Goal: Check status: Check status

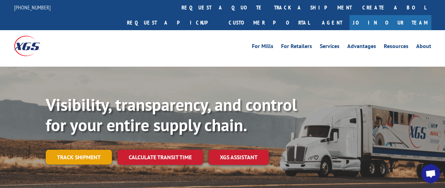
click at [93, 150] on link "Track shipment" at bounding box center [79, 157] width 66 height 15
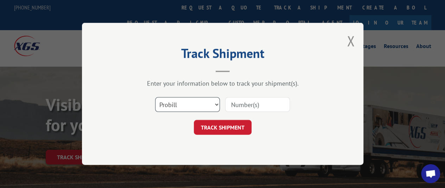
click at [175, 104] on select "Select category... Probill BOL PO" at bounding box center [187, 105] width 65 height 15
select select "bol"
click at [155, 98] on select "Select category... Probill BOL PO" at bounding box center [187, 105] width 65 height 15
click at [226, 104] on input at bounding box center [257, 105] width 65 height 15
paste input "TFD-041250.A"
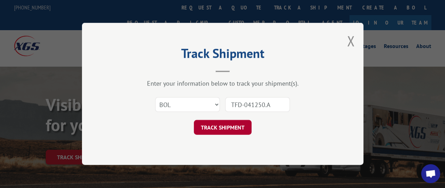
type input "TFD-041250.A"
click at [221, 125] on button "TRACK SHIPMENT" at bounding box center [223, 128] width 58 height 15
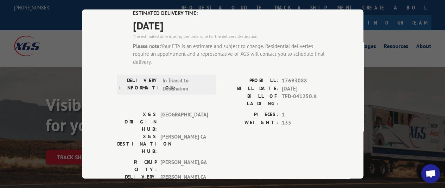
scroll to position [174, 0]
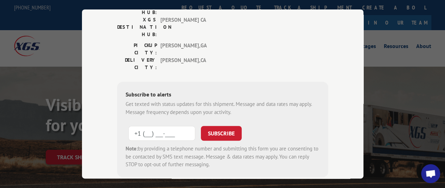
click at [179, 126] on input "+1 (___) ___-____" at bounding box center [161, 133] width 67 height 15
type input "[PHONE_NUMBER]"
click at [220, 126] on button "SUBSCRIBE" at bounding box center [221, 133] width 41 height 15
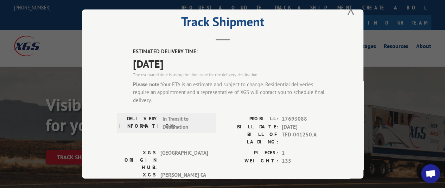
scroll to position [0, 0]
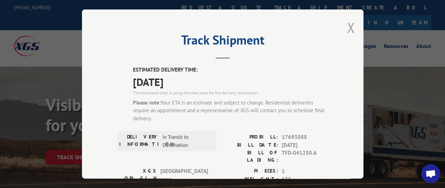
click at [347, 24] on button "Close modal" at bounding box center [351, 27] width 8 height 19
